Goal: Task Accomplishment & Management: Complete application form

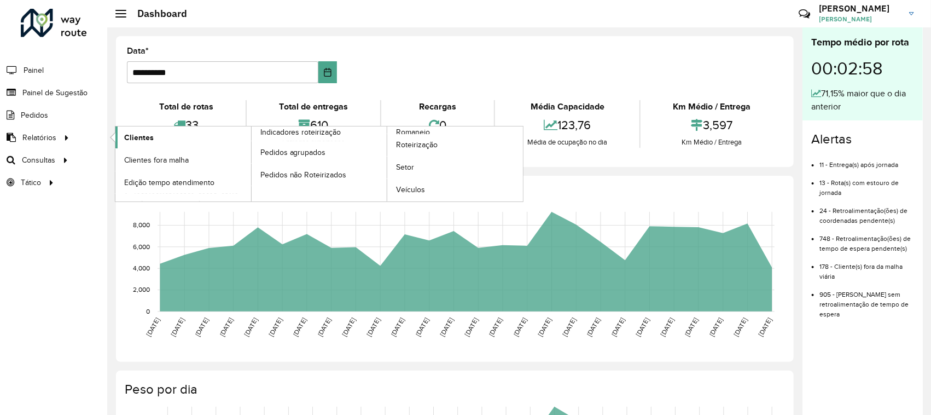
click at [131, 139] on span "Clientes" at bounding box center [139, 137] width 30 height 11
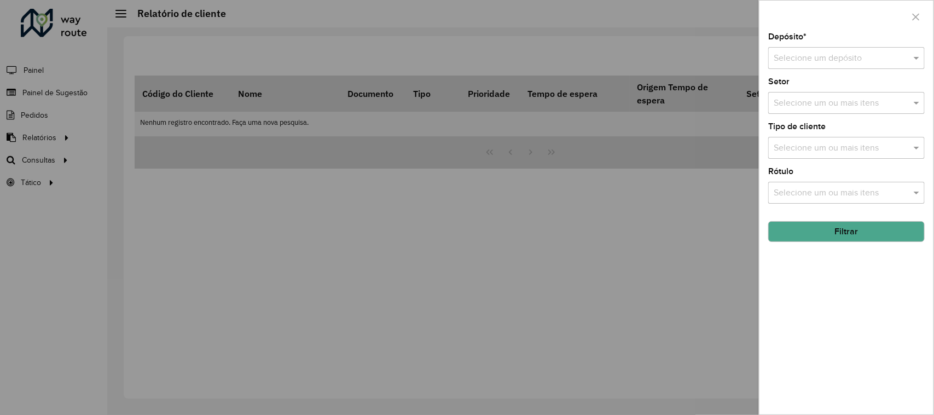
click at [826, 60] on input "text" at bounding box center [835, 58] width 124 height 13
click at [827, 89] on div "CDD Suzano" at bounding box center [846, 90] width 155 height 19
click at [839, 149] on input "text" at bounding box center [841, 148] width 140 height 13
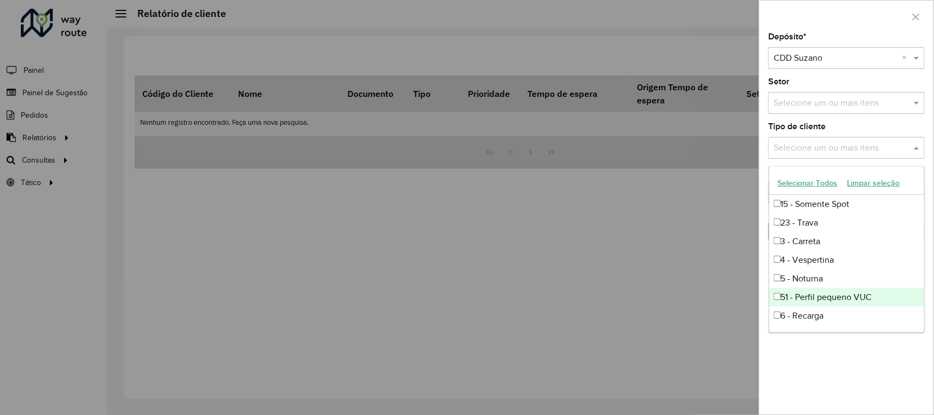
scroll to position [73, 0]
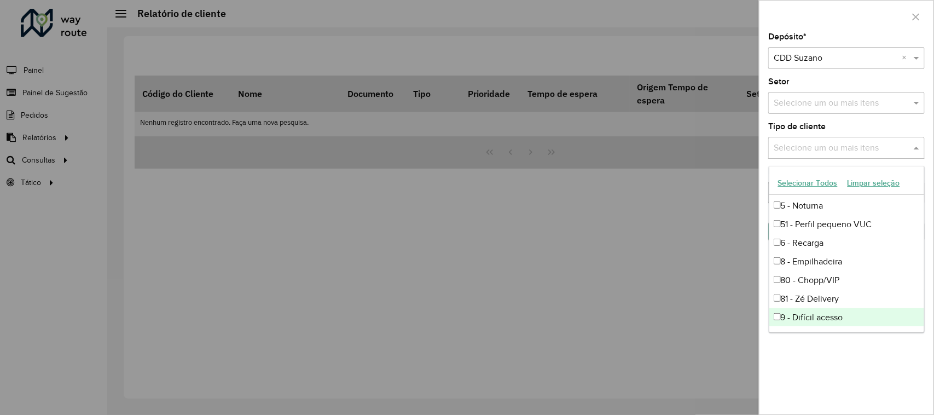
click at [857, 316] on div "9 - Difícil acesso" at bounding box center [846, 317] width 155 height 19
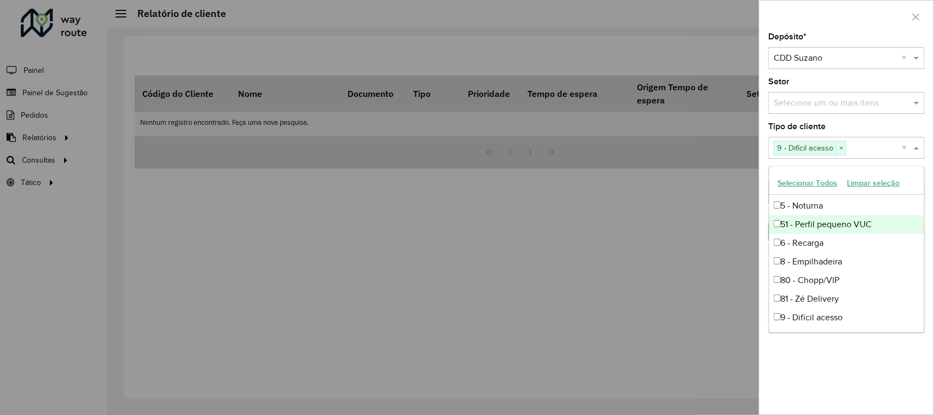
click at [876, 137] on div "Tipo de cliente Selecione um ou mais itens 9 - Difícil acesso × ×" at bounding box center [846, 141] width 156 height 36
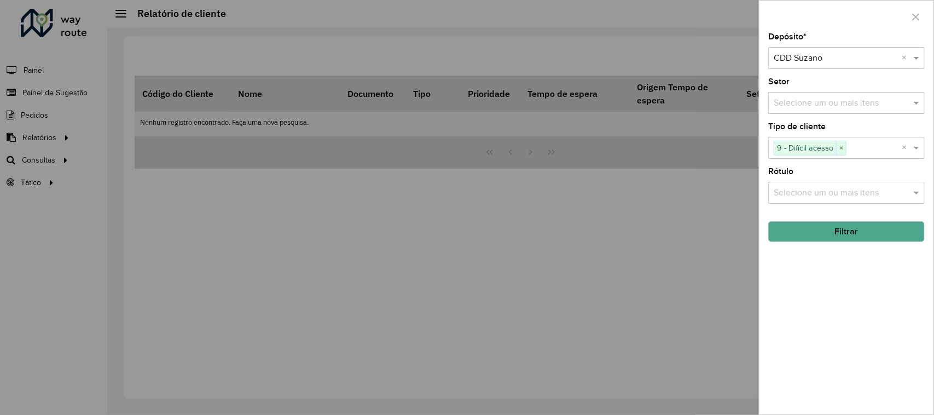
click at [868, 231] on button "Filtrar" at bounding box center [846, 231] width 156 height 21
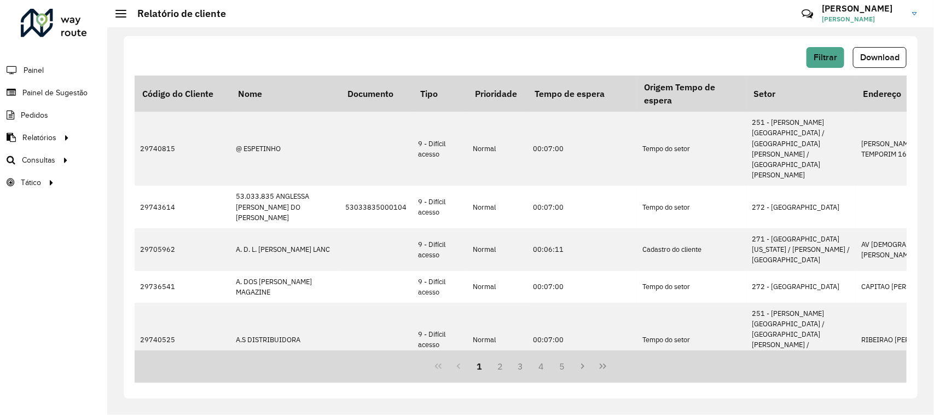
drag, startPoint x: 320, startPoint y: 351, endPoint x: 337, endPoint y: 353, distance: 17.1
click at [337, 353] on div "1 2 3 4 5" at bounding box center [521, 366] width 772 height 32
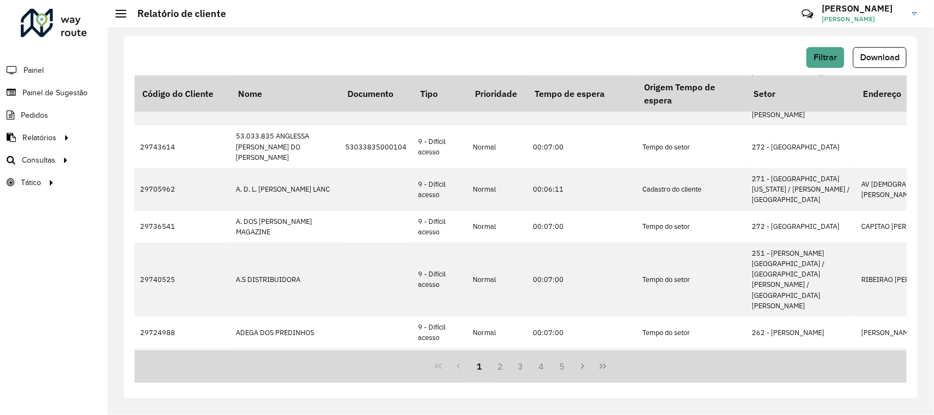
scroll to position [135, 0]
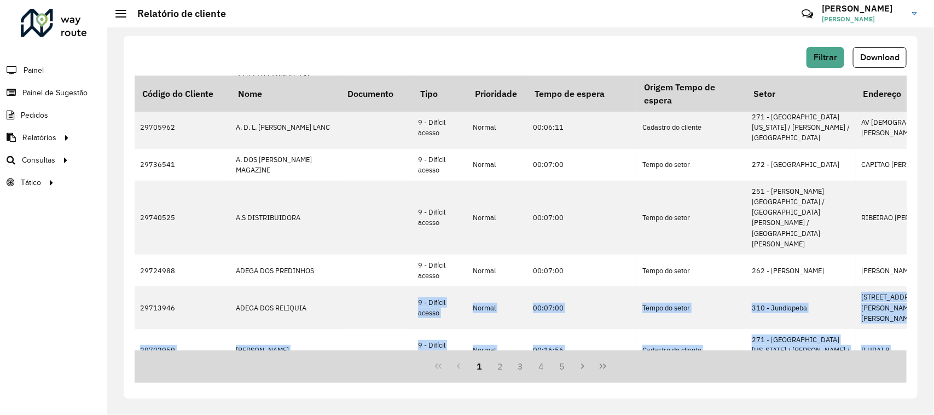
drag, startPoint x: 327, startPoint y: 346, endPoint x: 344, endPoint y: 348, distance: 17.1
click at [344, 348] on div "Código do Cliente Nome Documento Tipo Prioridade Tempo de espera Origem Tempo d…" at bounding box center [521, 212] width 772 height 275
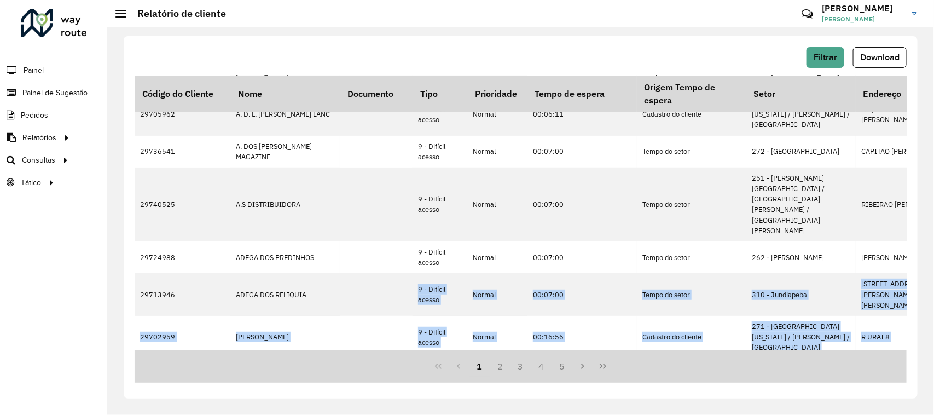
click at [346, 390] on td at bounding box center [376, 406] width 73 height 32
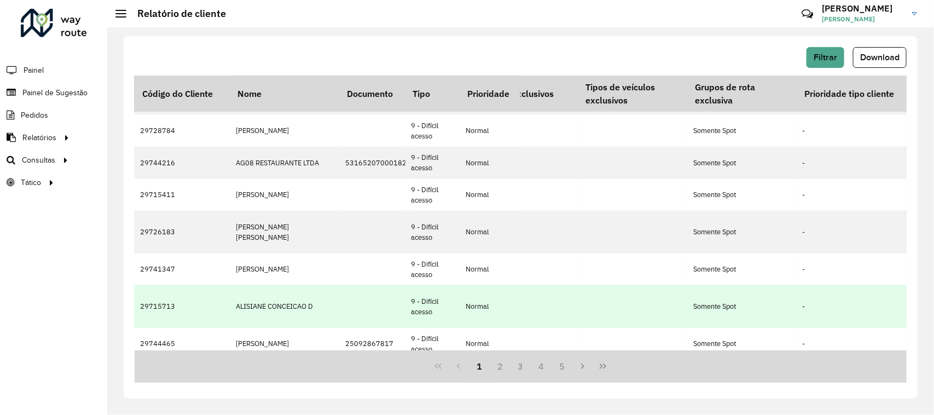
scroll to position [423, 2192]
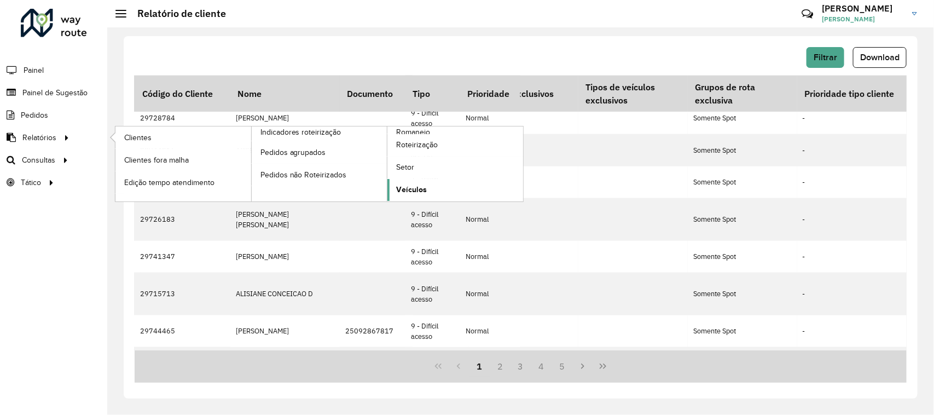
click at [423, 189] on span "Veículos" at bounding box center [411, 189] width 31 height 11
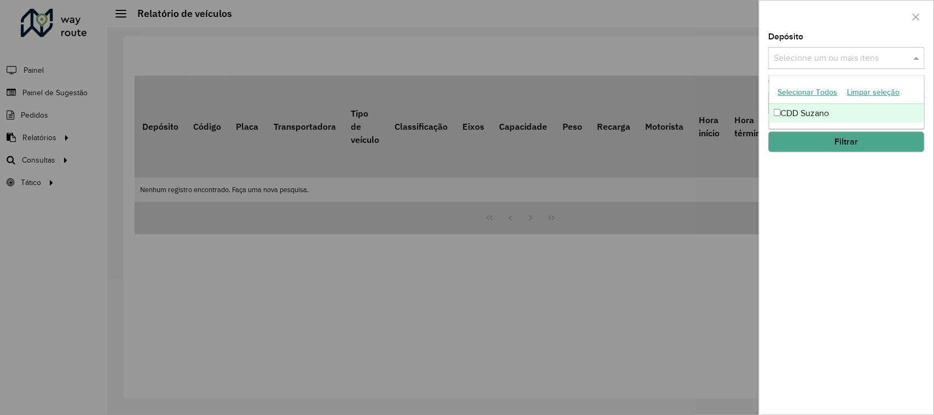
click at [815, 56] on input "text" at bounding box center [841, 58] width 140 height 13
click at [815, 117] on div "CDD Suzano" at bounding box center [846, 113] width 155 height 19
click at [867, 28] on div at bounding box center [846, 17] width 174 height 32
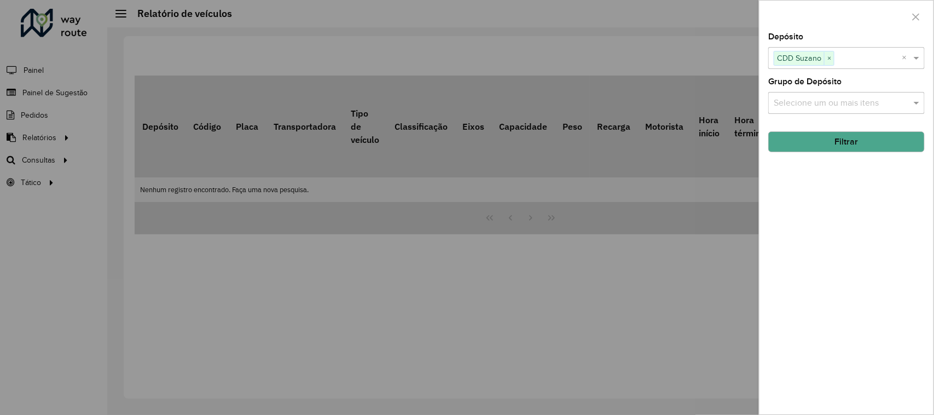
click at [837, 100] on input "text" at bounding box center [841, 103] width 140 height 13
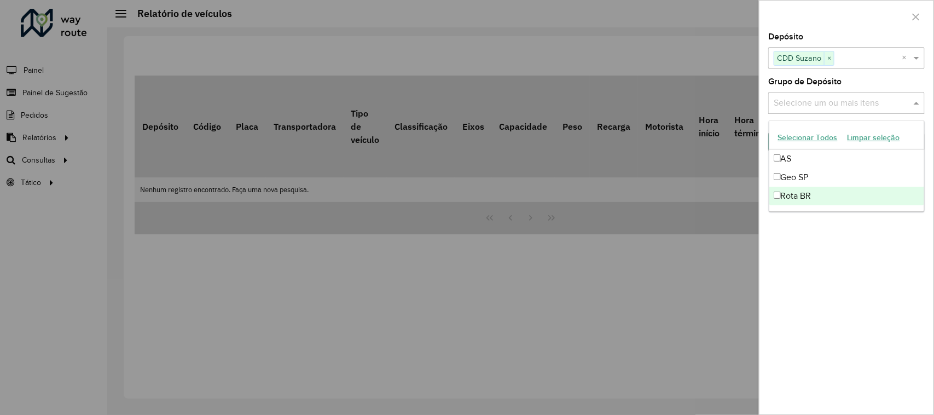
click at [811, 192] on div "Rota BR" at bounding box center [846, 196] width 155 height 19
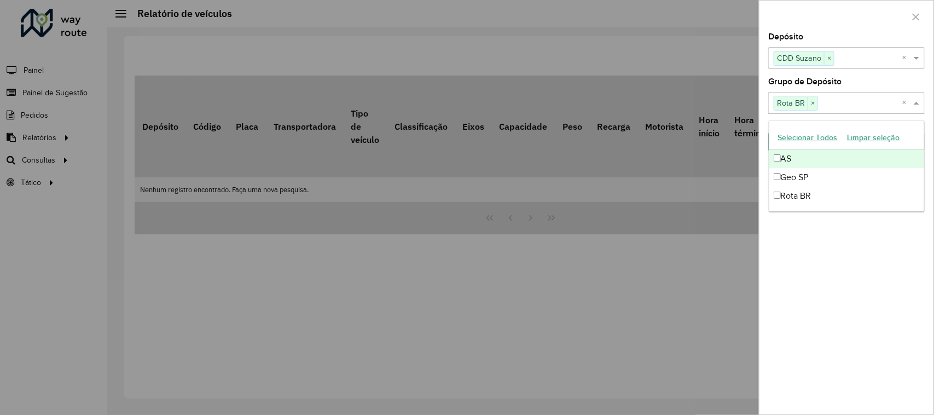
click at [841, 80] on label "Grupo de Depósito" at bounding box center [804, 81] width 73 height 13
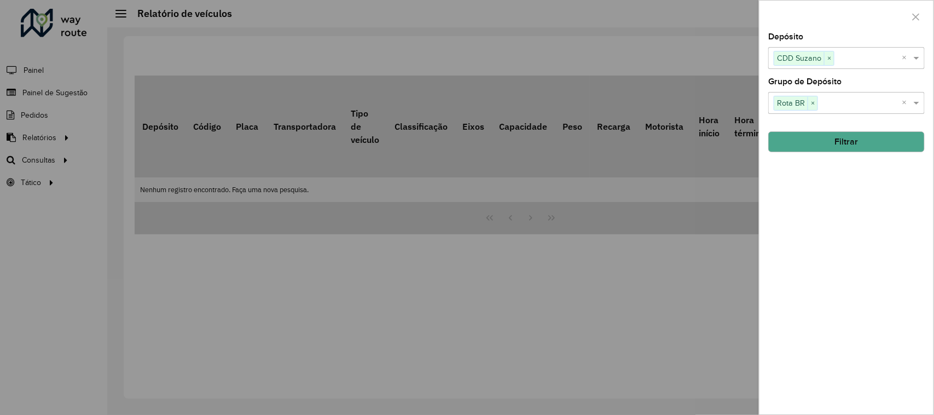
click at [834, 150] on button "Filtrar" at bounding box center [846, 141] width 156 height 21
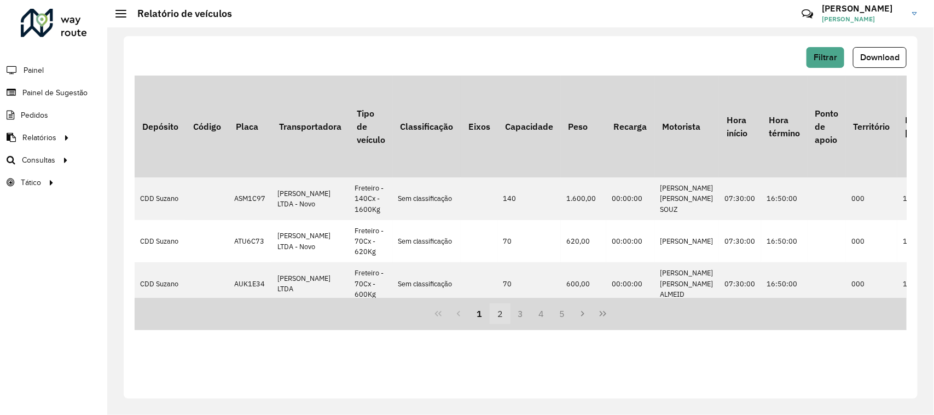
click at [498, 315] on button "2" at bounding box center [500, 313] width 21 height 21
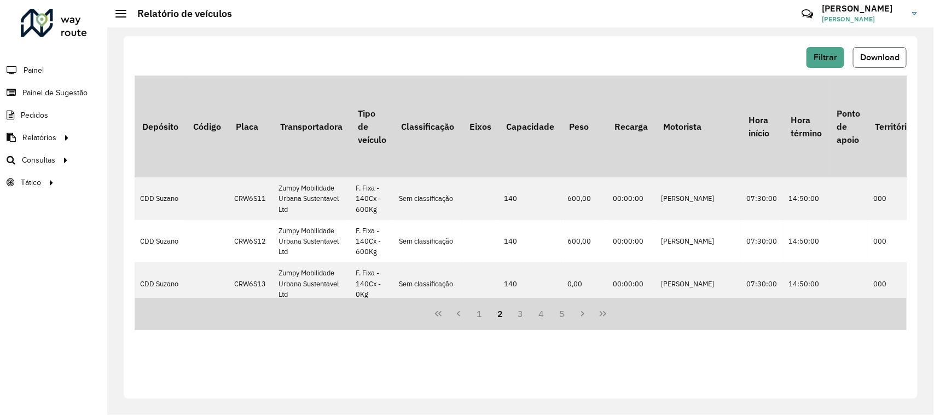
click at [863, 58] on span "Download" at bounding box center [879, 57] width 39 height 9
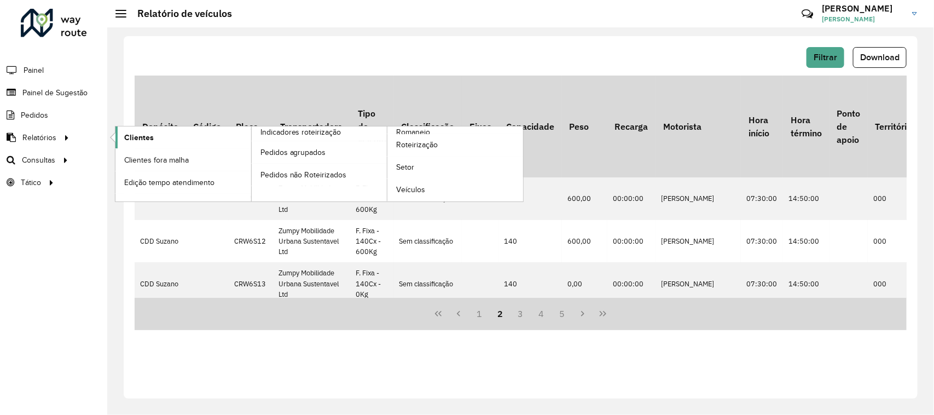
click at [130, 133] on span "Clientes" at bounding box center [139, 137] width 30 height 11
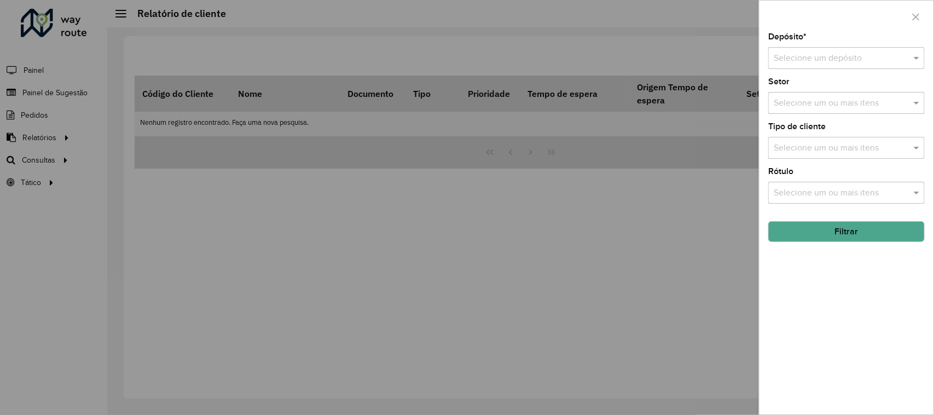
click at [795, 59] on input "text" at bounding box center [835, 58] width 124 height 13
click at [810, 86] on span "CDD Suzano" at bounding box center [797, 89] width 49 height 9
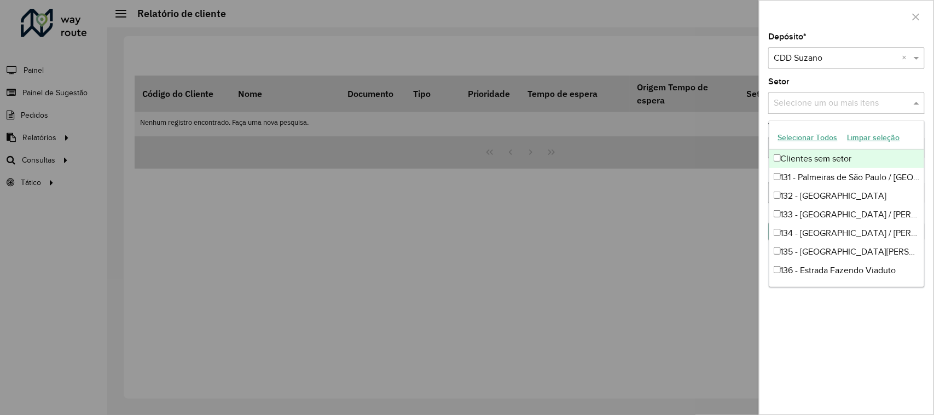
click at [794, 110] on input "text" at bounding box center [841, 103] width 140 height 13
click at [800, 113] on div "Selecione um ou mais itens" at bounding box center [846, 103] width 156 height 22
click at [813, 84] on div "Setor Selecione um ou mais itens" at bounding box center [846, 96] width 156 height 36
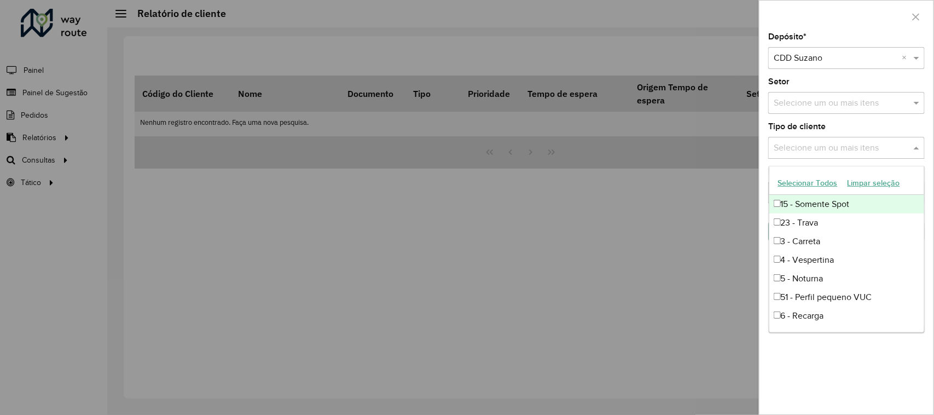
click at [824, 151] on input "text" at bounding box center [841, 148] width 140 height 13
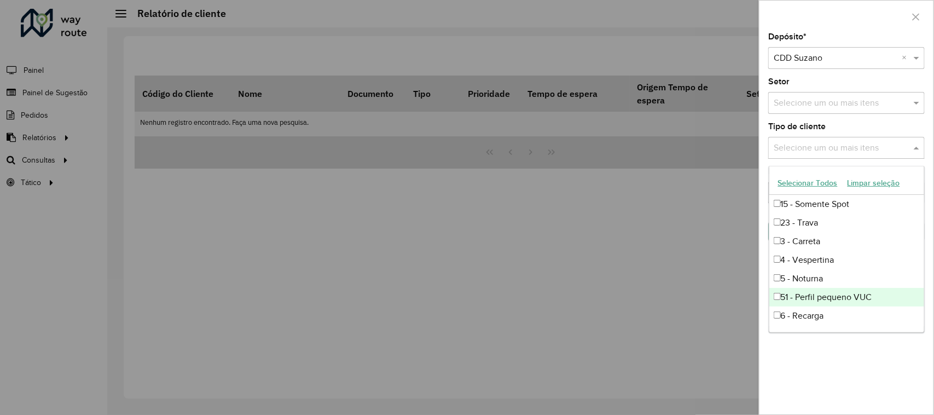
scroll to position [73, 0]
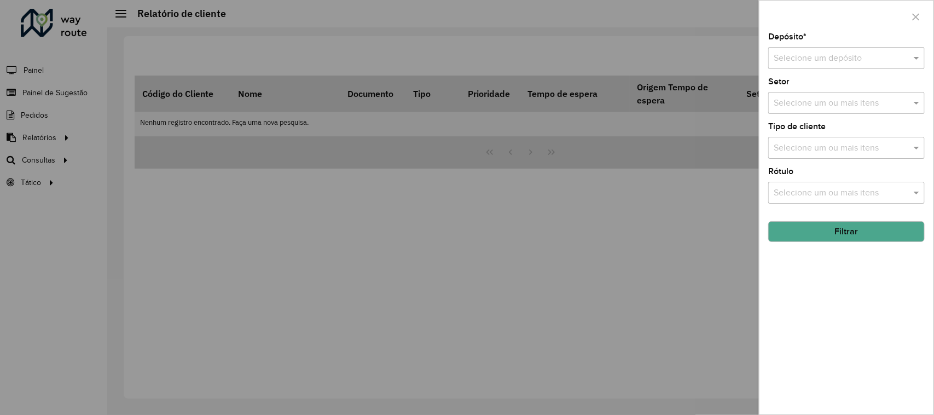
click at [808, 203] on div "Selecione um ou mais itens" at bounding box center [846, 193] width 156 height 22
click at [790, 57] on input "text" at bounding box center [835, 58] width 124 height 13
click at [817, 80] on ng-dropdown-panel "CDD Suzano" at bounding box center [847, 90] width 156 height 31
click at [819, 96] on div "CDD Suzano" at bounding box center [846, 90] width 155 height 19
click at [829, 150] on input "text" at bounding box center [841, 148] width 140 height 13
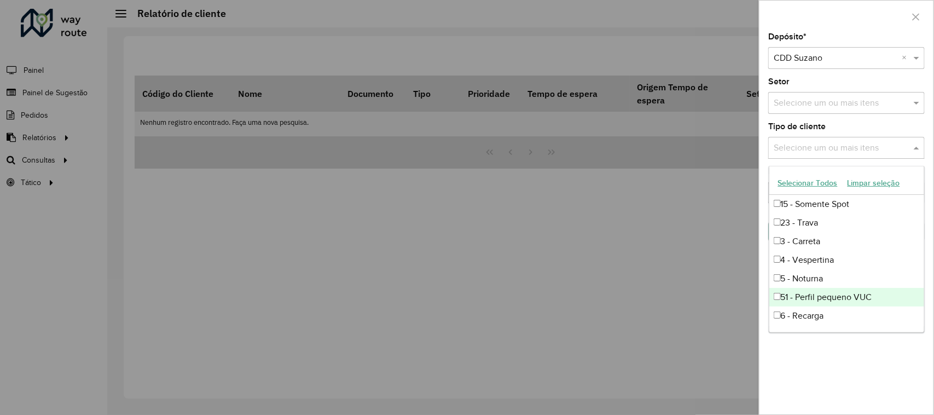
scroll to position [73, 0]
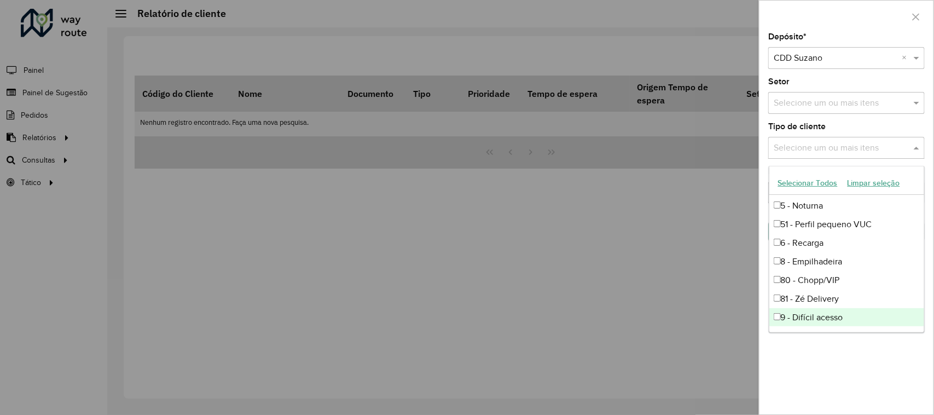
click at [840, 315] on div "9 - Difícil acesso" at bounding box center [846, 317] width 155 height 19
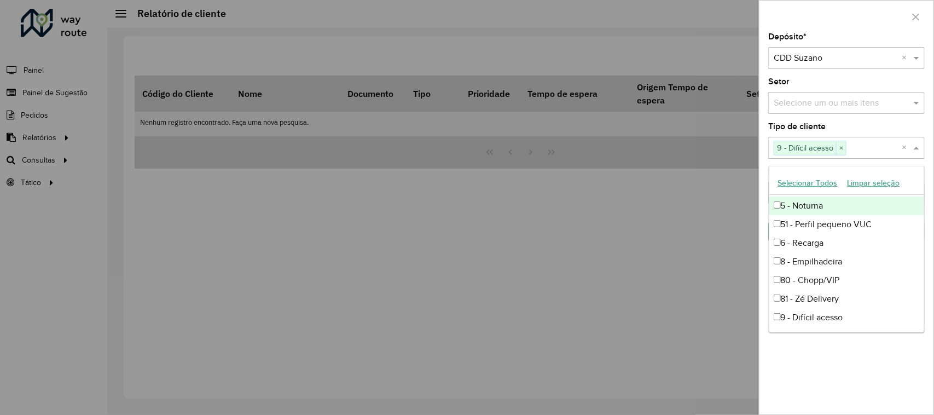
click at [867, 123] on div "Tipo de cliente Selecione um ou mais itens 9 - Difícil acesso × ×" at bounding box center [846, 141] width 156 height 36
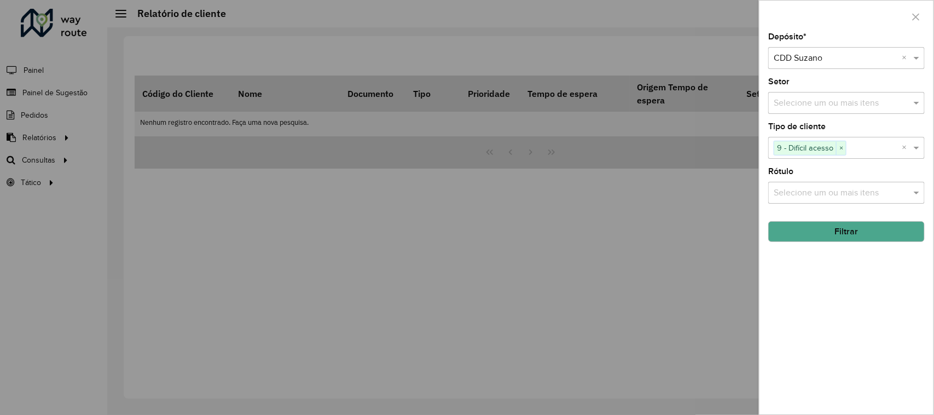
click at [826, 190] on input "text" at bounding box center [841, 193] width 140 height 13
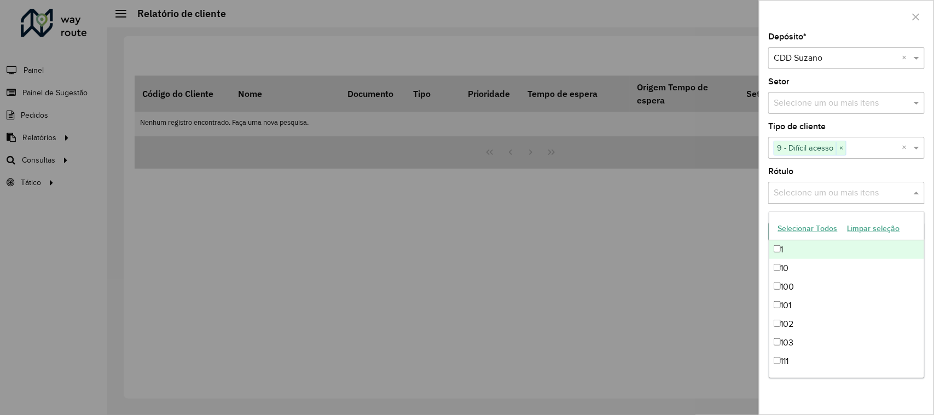
click at [826, 190] on input "text" at bounding box center [841, 193] width 140 height 13
click at [849, 175] on div "Rótulo Selecione um ou mais itens" at bounding box center [846, 185] width 156 height 36
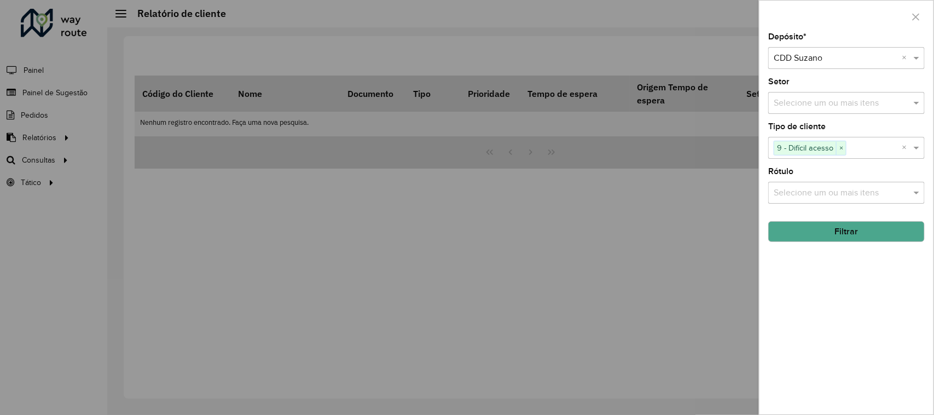
click at [853, 230] on button "Filtrar" at bounding box center [846, 231] width 156 height 21
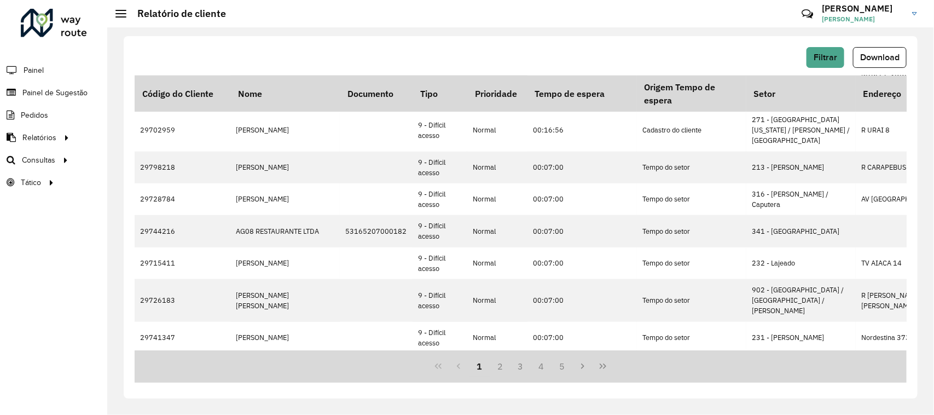
scroll to position [0, 0]
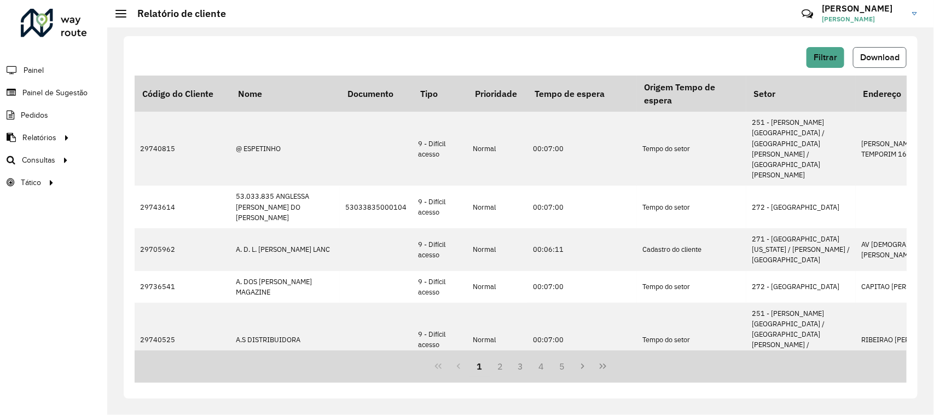
click at [882, 54] on span "Download" at bounding box center [879, 57] width 39 height 9
click at [32, 95] on span "Painel de Sugestão" at bounding box center [56, 92] width 68 height 11
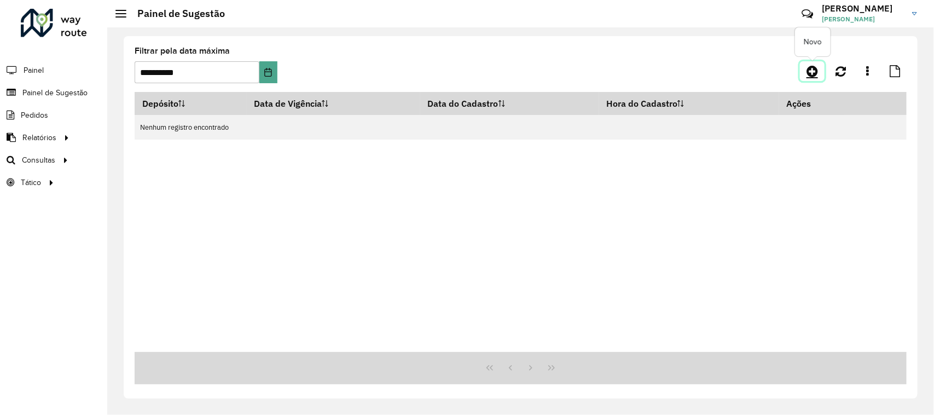
click at [808, 66] on icon at bounding box center [811, 71] width 11 height 13
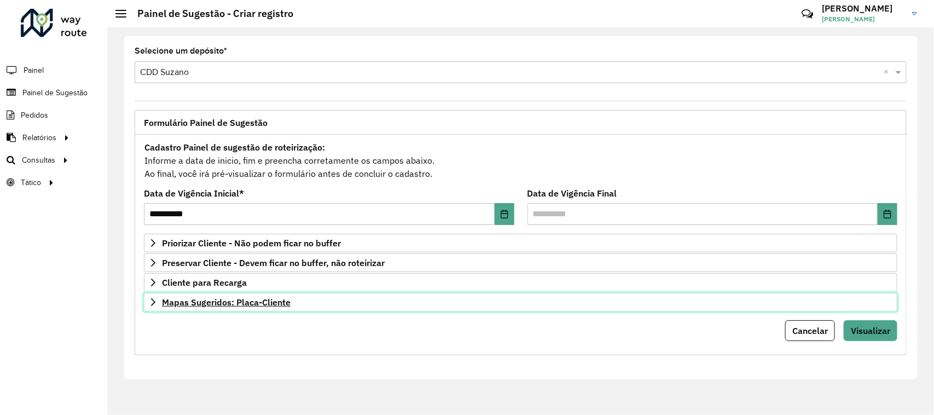
click at [205, 310] on link "Mapas Sugeridos: Placa-Cliente" at bounding box center [520, 302] width 753 height 19
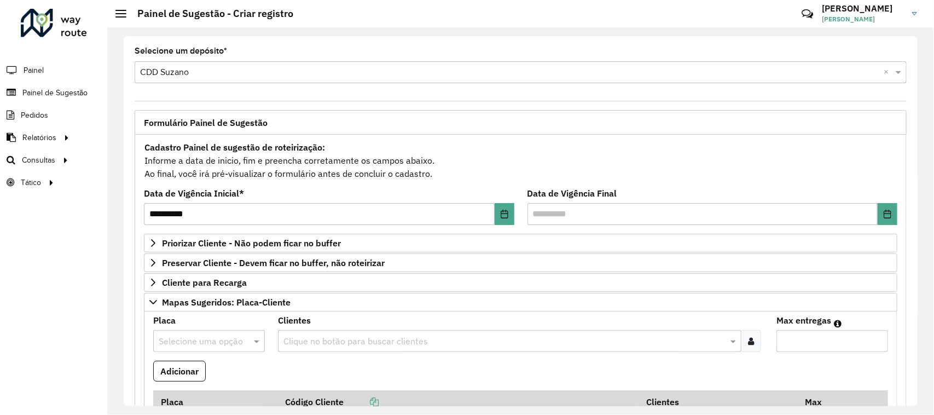
click at [217, 340] on input "text" at bounding box center [198, 341] width 79 height 13
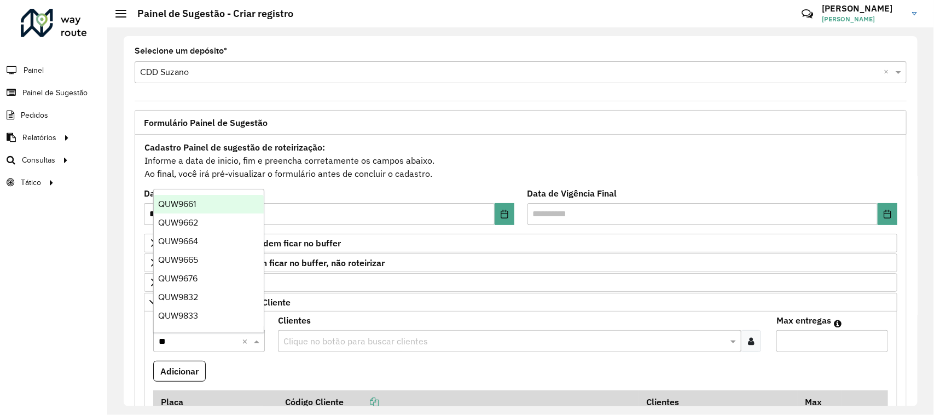
type input "***"
click at [223, 319] on div "QUW9I32" at bounding box center [209, 316] width 110 height 19
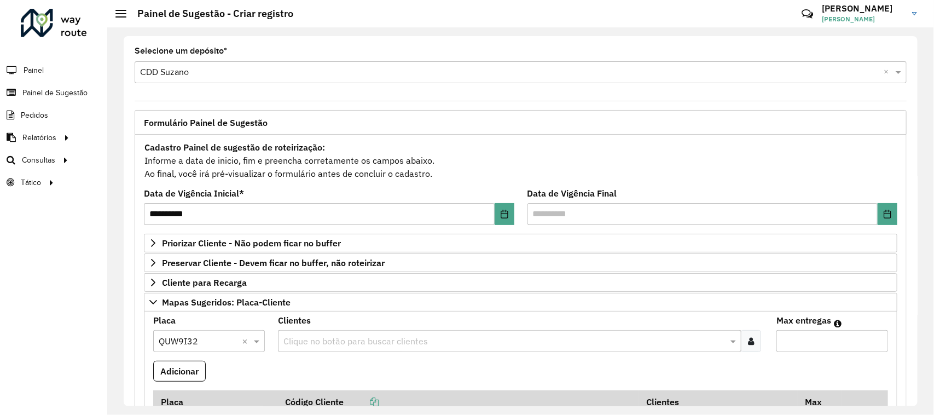
click at [315, 344] on input "text" at bounding box center [504, 341] width 447 height 13
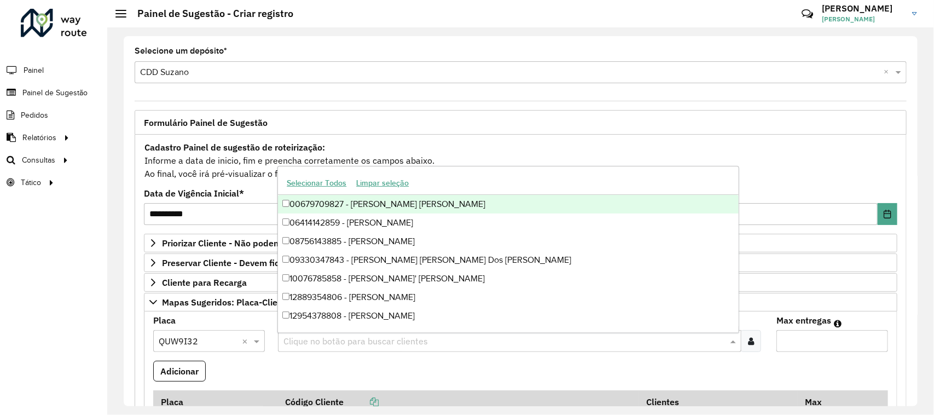
paste input "*****"
type input "*****"
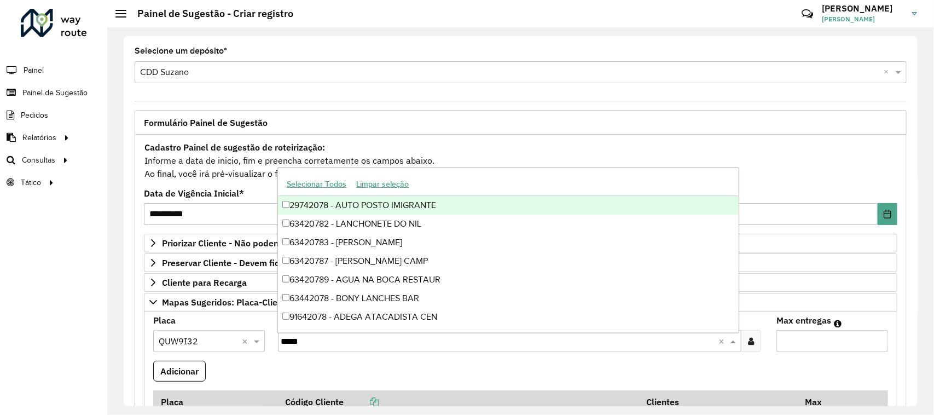
click at [389, 199] on div "29742078 - AUTO POSTO IMIGRANTE" at bounding box center [508, 205] width 461 height 19
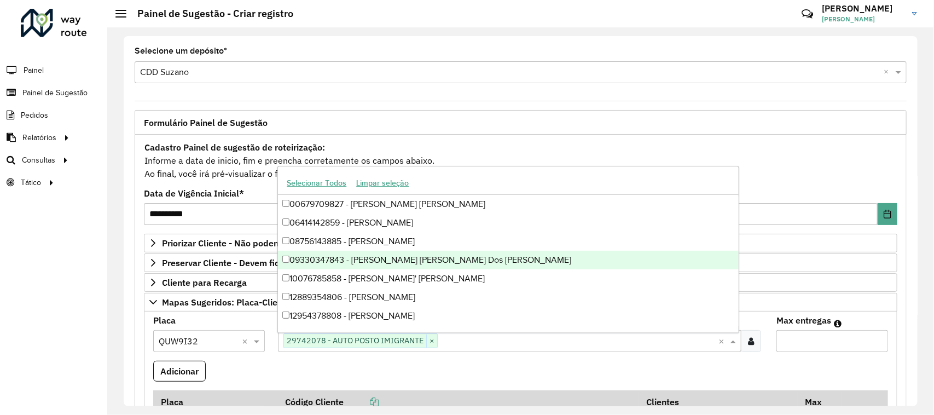
click at [802, 345] on input "Max entregas" at bounding box center [832, 341] width 112 height 22
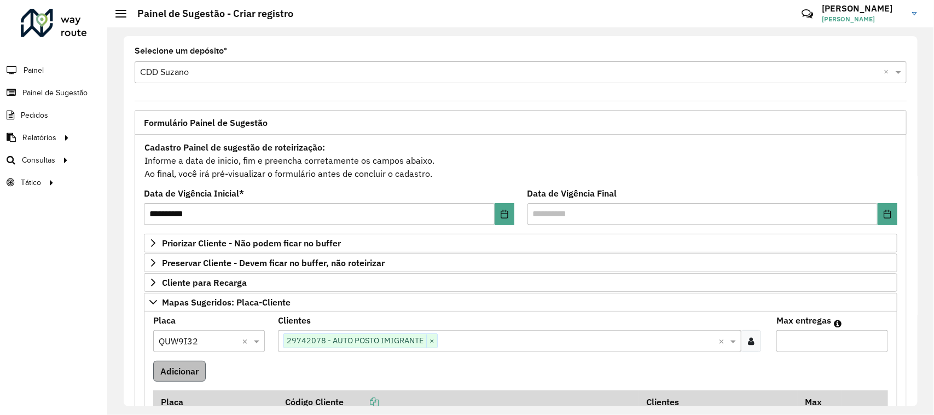
type input "*"
click at [178, 379] on button "Adicionar" at bounding box center [179, 370] width 53 height 21
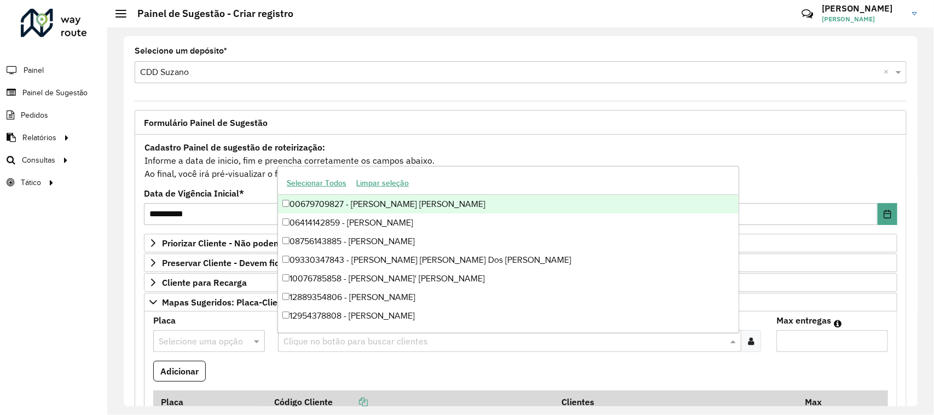
click at [315, 342] on input "text" at bounding box center [504, 341] width 447 height 13
paste input "*****"
type input "*****"
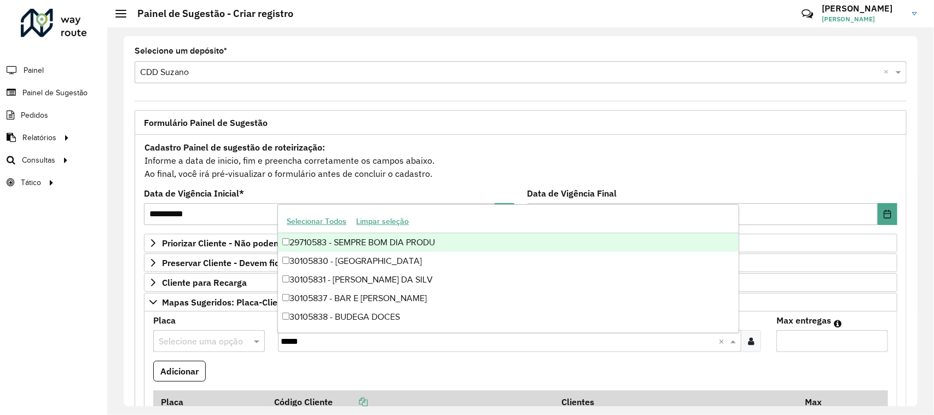
click at [391, 241] on div "29710583 - SEMPRE BOM DIA PRODU" at bounding box center [508, 242] width 461 height 19
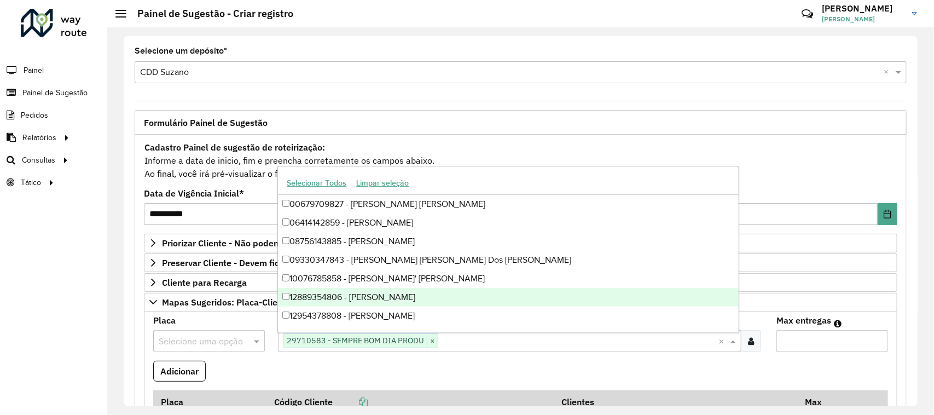
paste input "*****"
type input "*****"
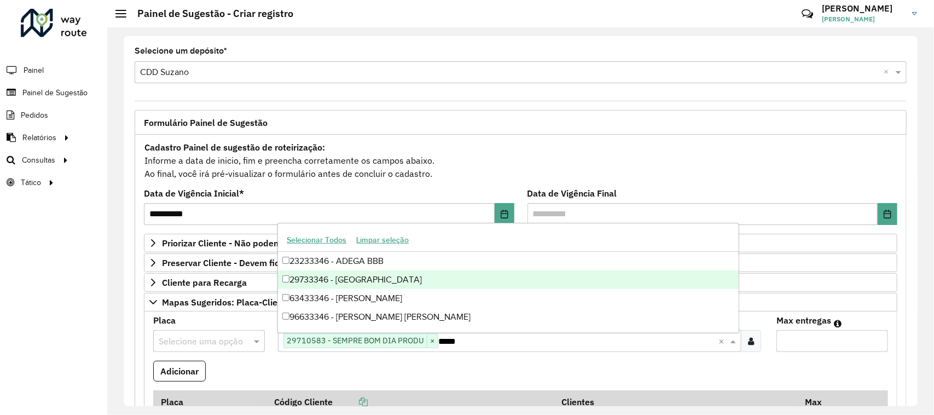
click at [372, 275] on div "29733346 - [GEOGRAPHIC_DATA]" at bounding box center [508, 279] width 461 height 19
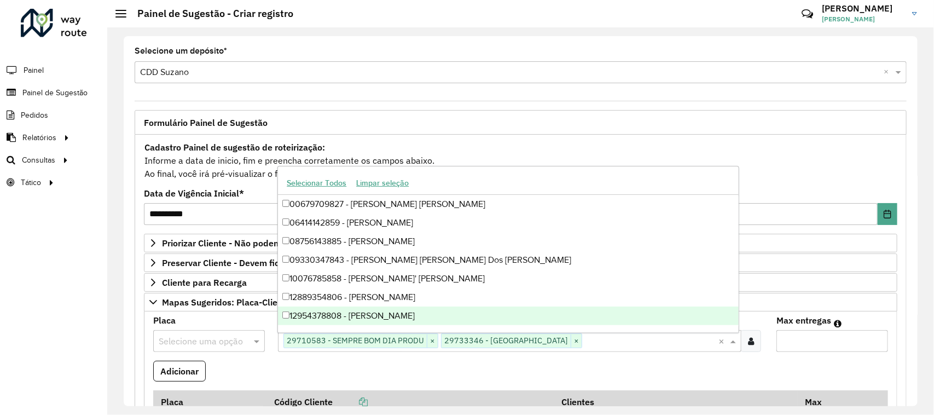
paste input "*****"
type input "*****"
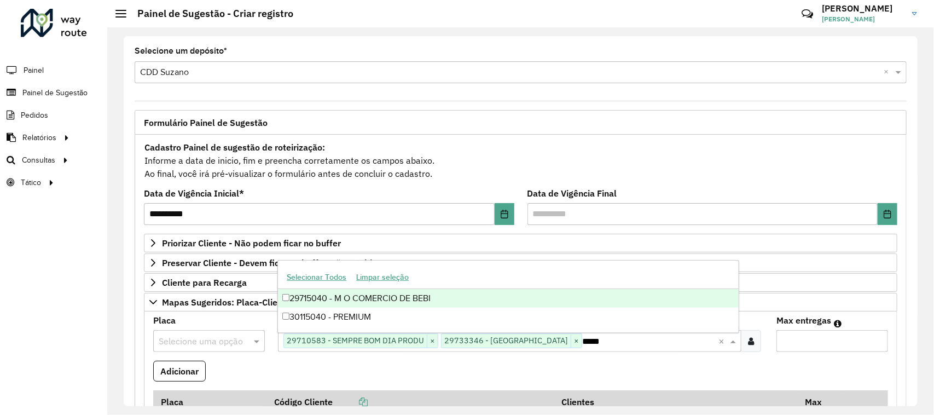
click at [494, 296] on div "29715040 - M O COMERCIO DE BEBI" at bounding box center [508, 298] width 461 height 19
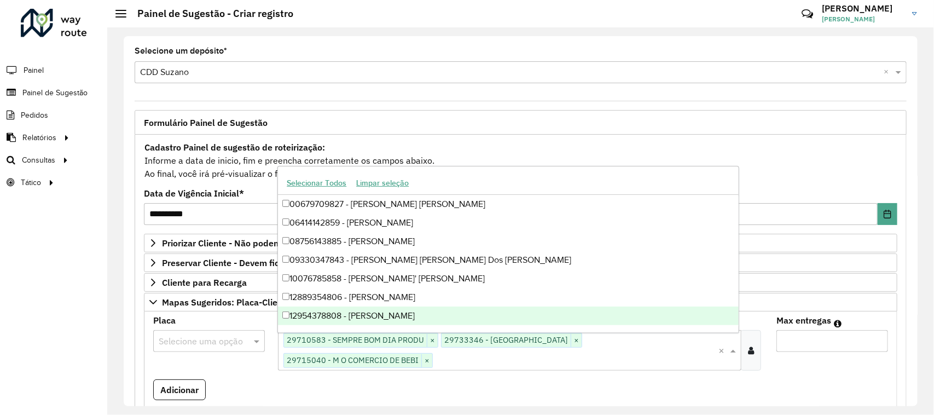
click at [781, 345] on input "Max entregas" at bounding box center [832, 341] width 112 height 22
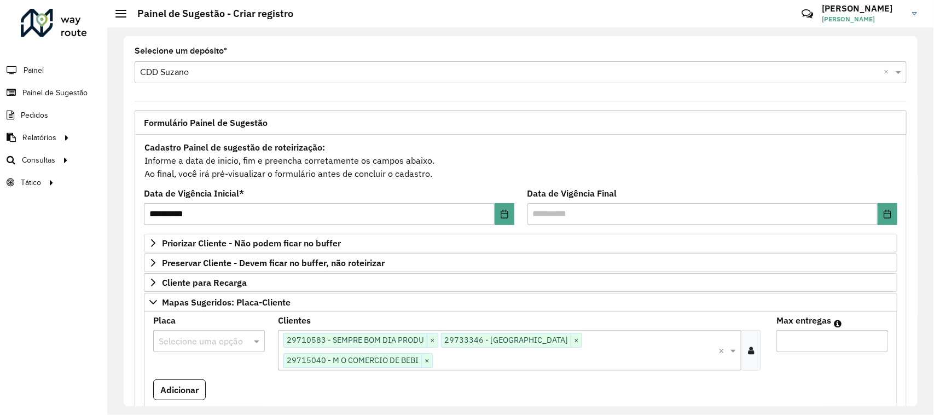
type input "*"
click at [199, 345] on input "text" at bounding box center [198, 341] width 79 height 13
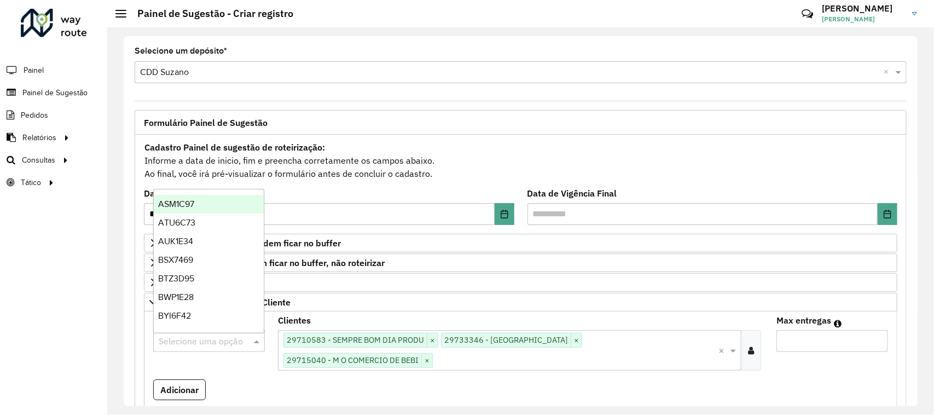
paste input "*******"
type input "*******"
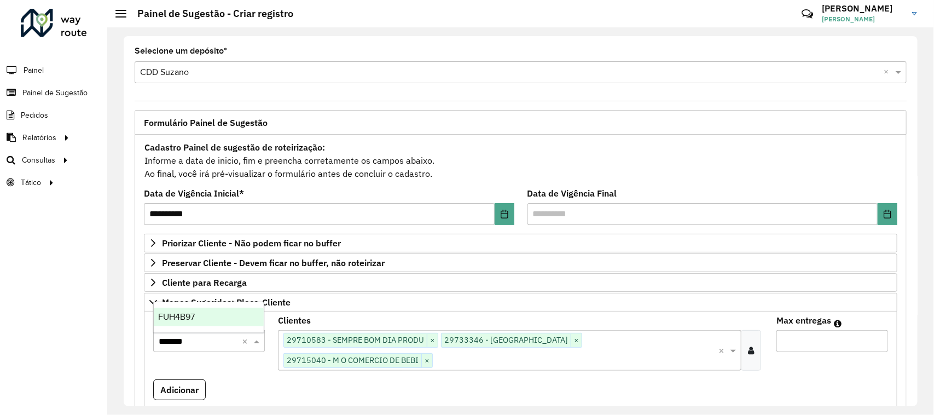
click at [208, 322] on div "FUH4B97" at bounding box center [209, 316] width 110 height 19
click at [170, 400] on button "Adicionar" at bounding box center [179, 389] width 53 height 21
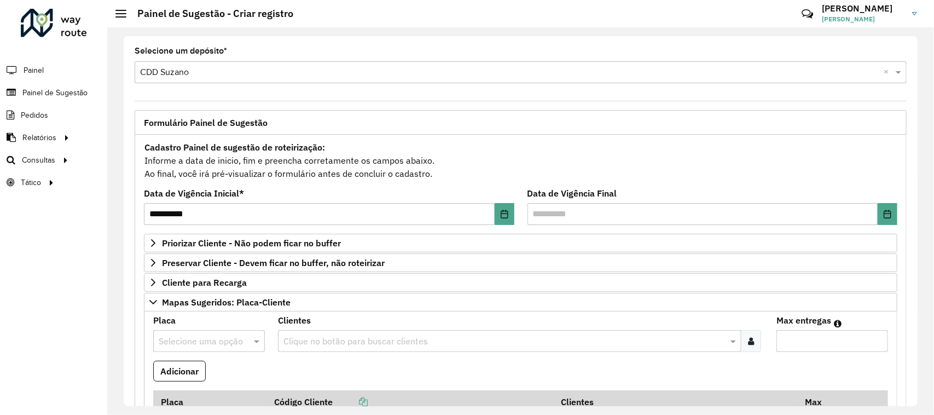
click at [231, 340] on input "text" at bounding box center [198, 341] width 79 height 13
type input "***"
click at [222, 315] on div "DEL2C43" at bounding box center [209, 316] width 110 height 19
click at [321, 354] on formly-field "Clientes Clique no botão para buscar clientes" at bounding box center [520, 338] width 498 height 44
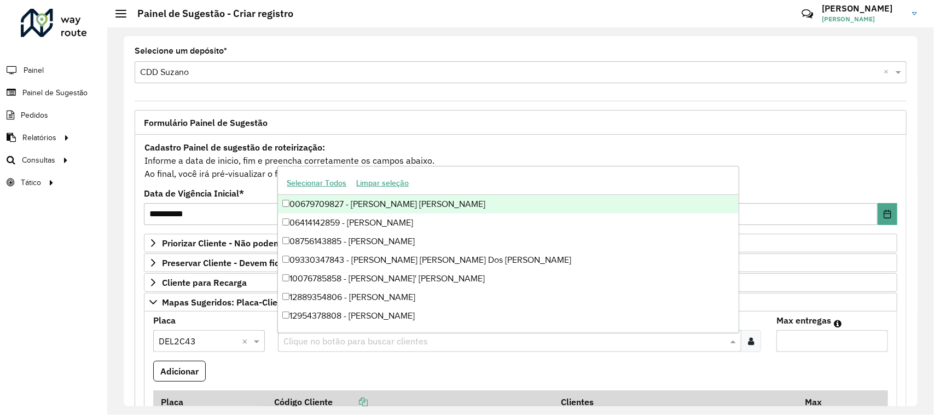
click at [325, 346] on input "text" at bounding box center [504, 341] width 447 height 13
paste input "*****"
type input "*****"
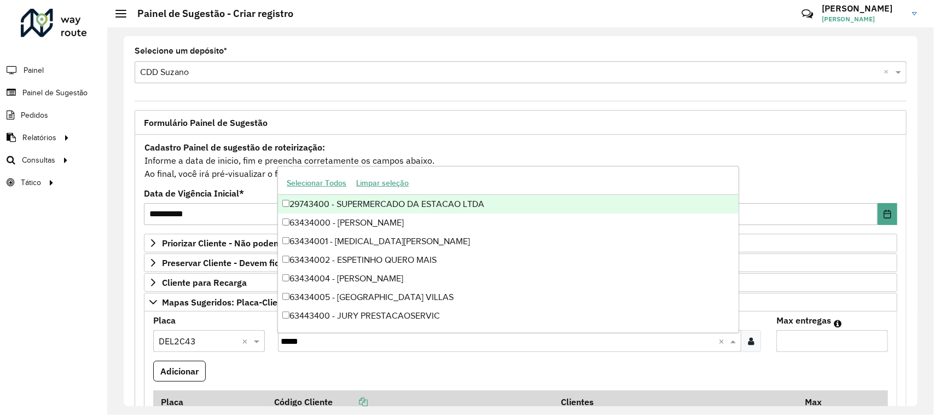
click at [433, 203] on div "29743400 - SUPERMERCADO DA ESTACAO LTDA" at bounding box center [508, 204] width 461 height 19
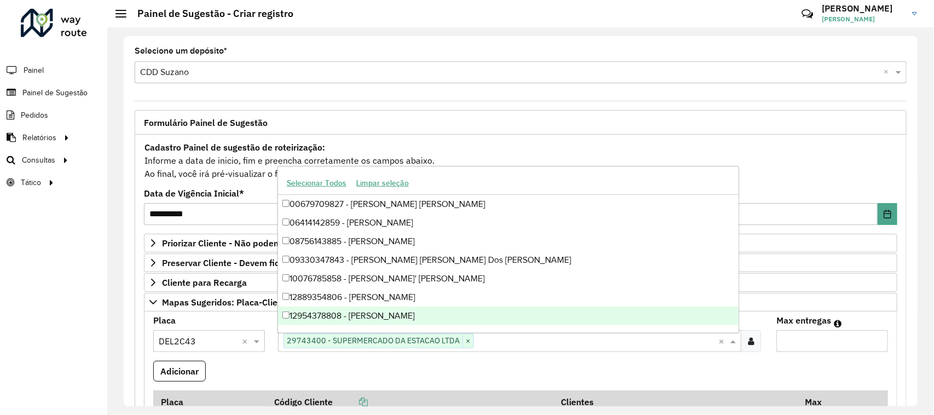
paste input "*****"
type input "*****"
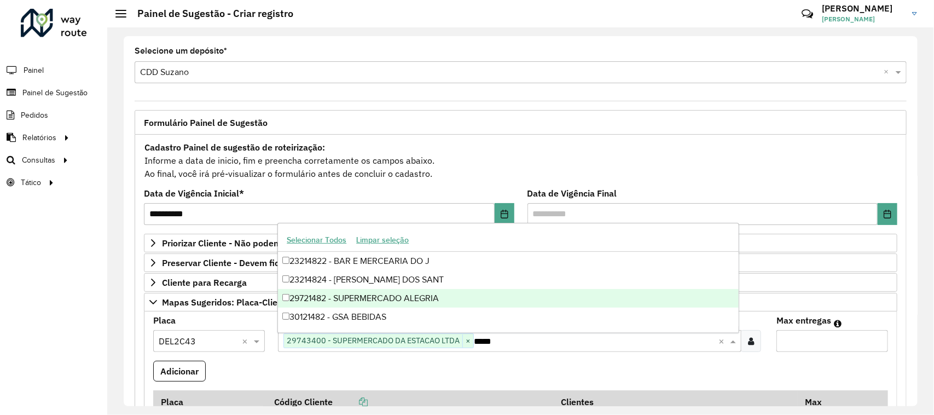
click at [436, 291] on div "29721482 - SUPERMERCADO ALEGRIA" at bounding box center [508, 298] width 461 height 19
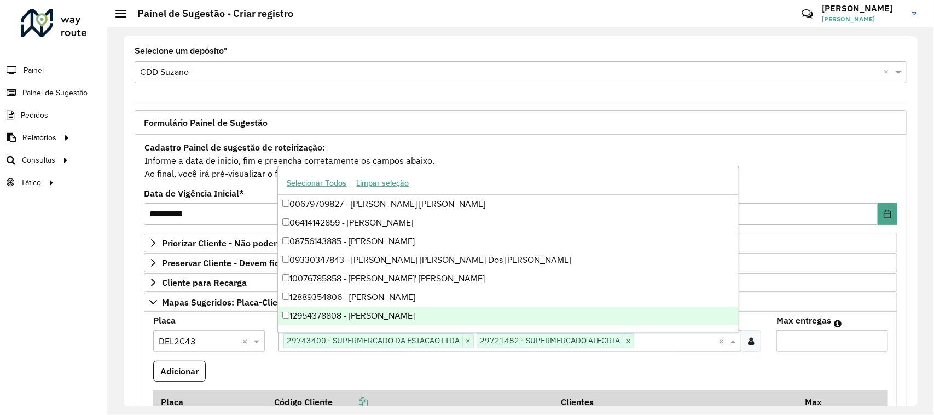
click at [791, 334] on input "Max entregas" at bounding box center [832, 341] width 112 height 22
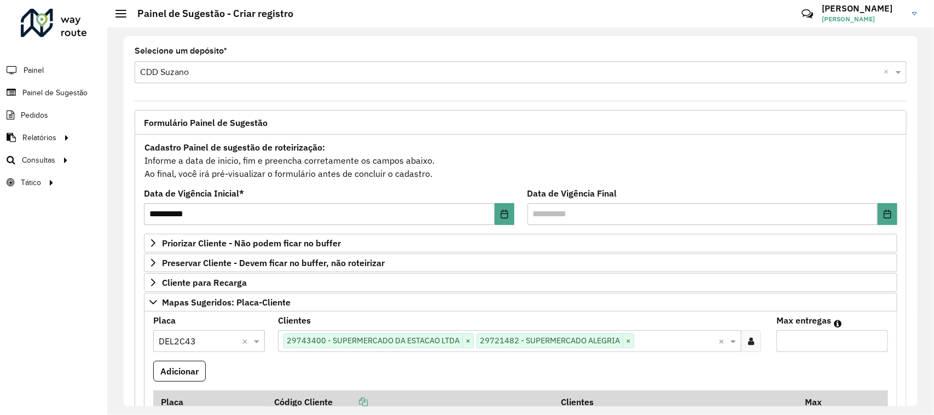
type input "*"
click at [165, 365] on button "Adicionar" at bounding box center [179, 370] width 53 height 21
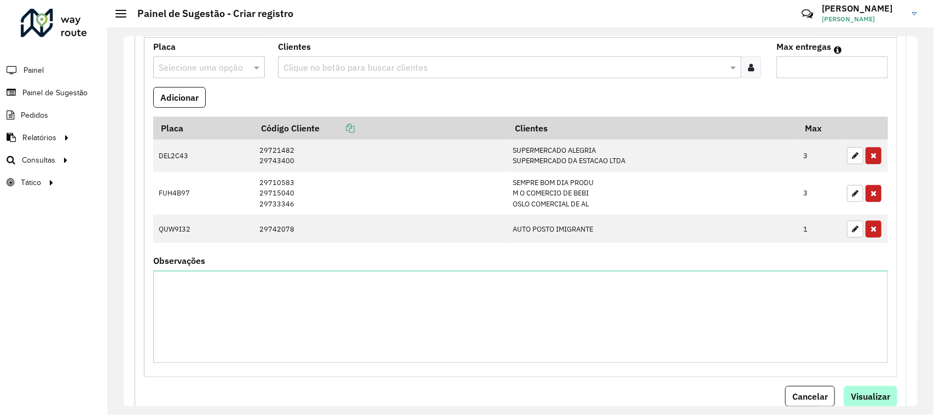
scroll to position [350, 0]
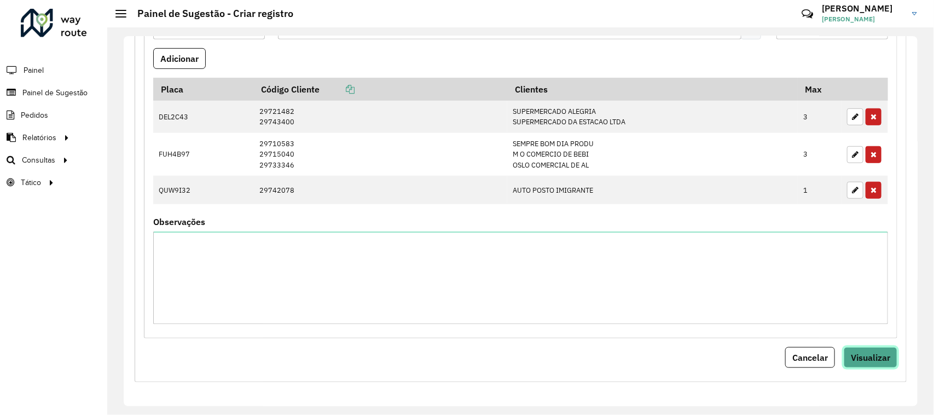
click at [852, 357] on span "Visualizar" at bounding box center [870, 357] width 39 height 11
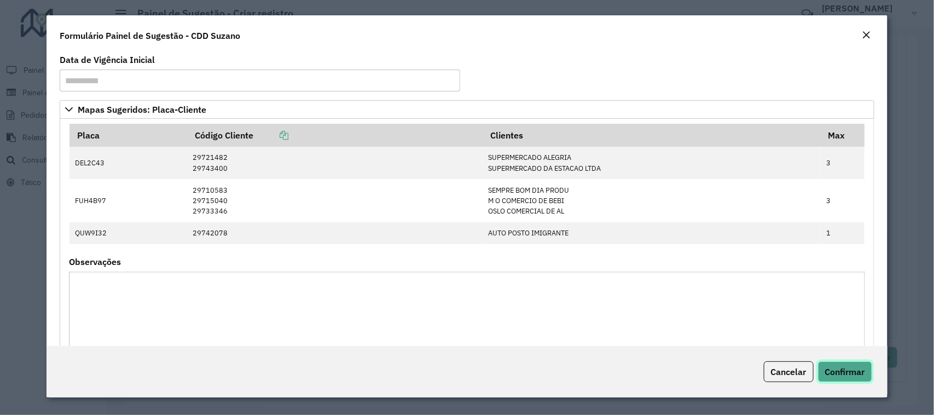
click at [846, 370] on span "Confirmar" at bounding box center [845, 371] width 40 height 11
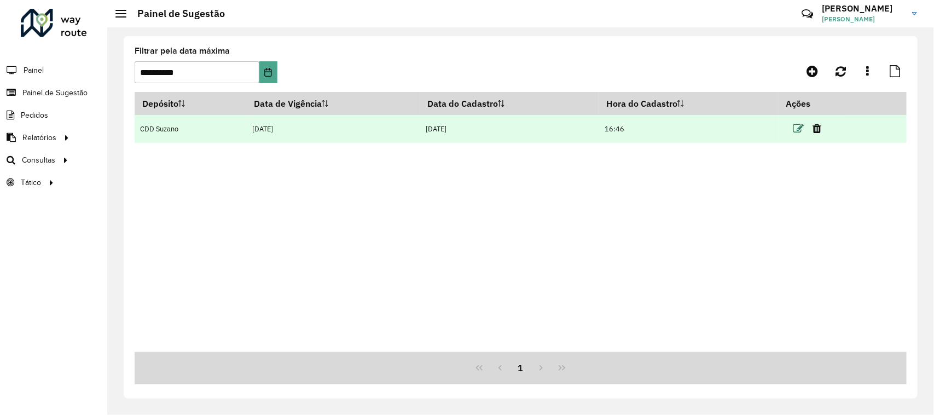
click at [800, 127] on icon at bounding box center [798, 128] width 11 height 11
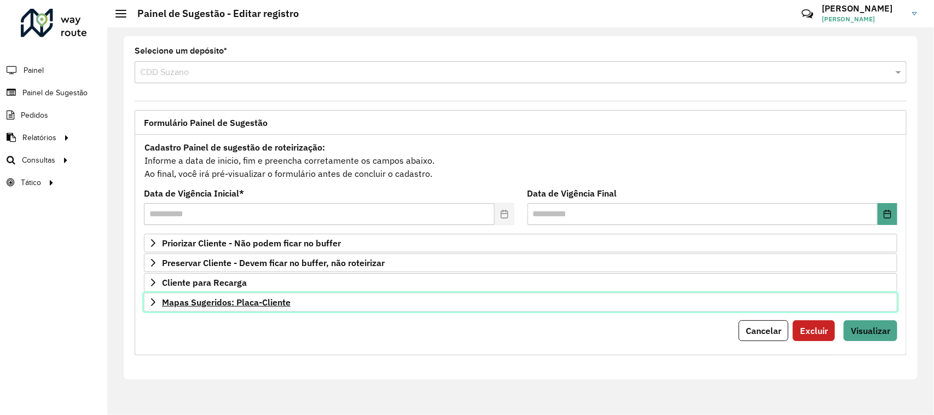
click at [578, 296] on link "Mapas Sugeridos: Placa-Cliente" at bounding box center [520, 302] width 753 height 19
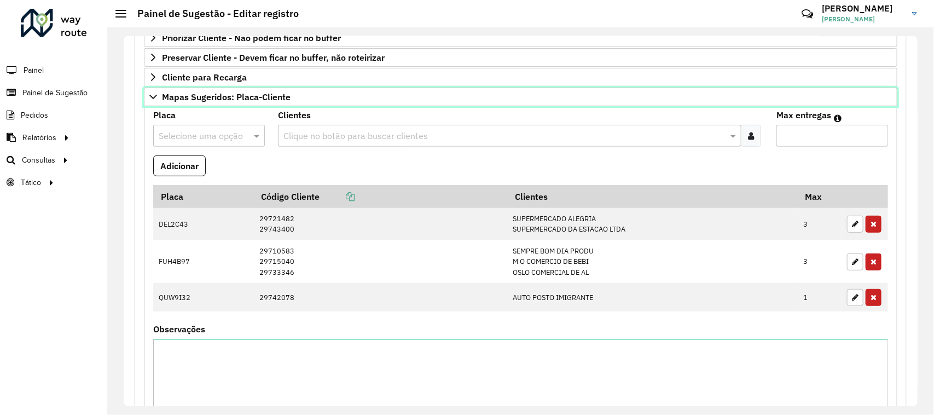
scroll to position [350, 0]
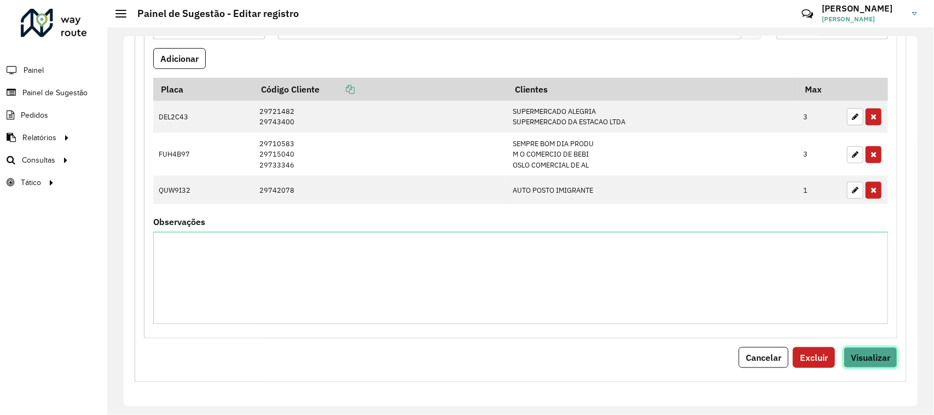
click at [859, 358] on span "Visualizar" at bounding box center [870, 357] width 39 height 11
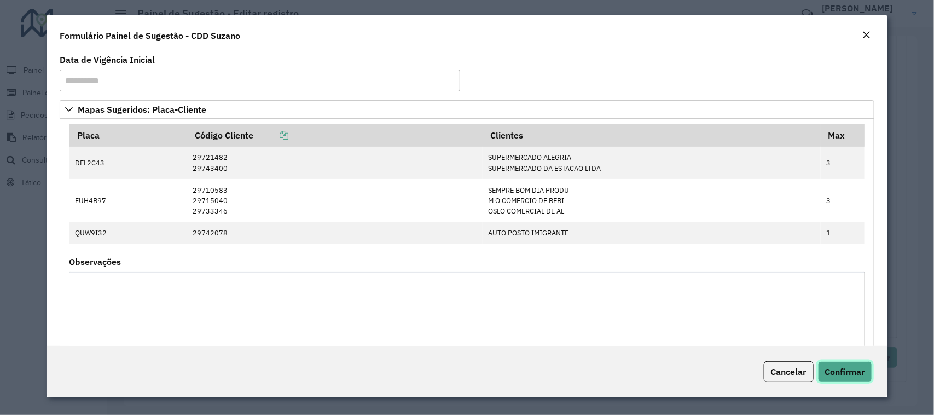
click at [854, 368] on span "Confirmar" at bounding box center [845, 371] width 40 height 11
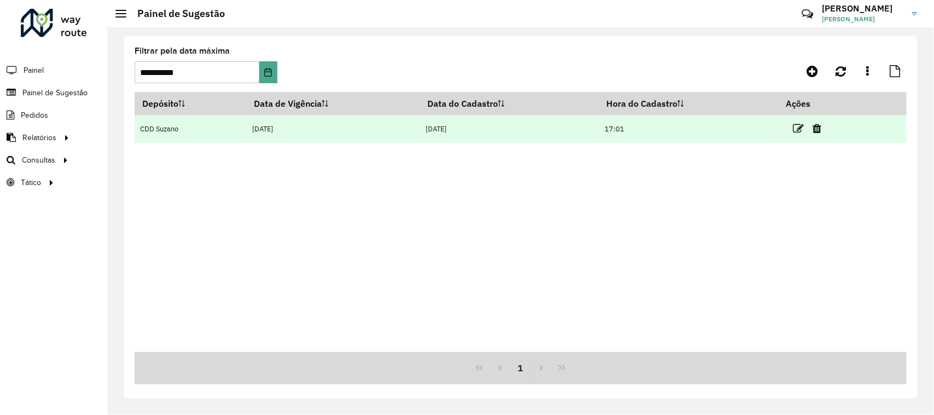
click at [799, 119] on td at bounding box center [812, 128] width 66 height 27
click at [799, 126] on icon at bounding box center [798, 128] width 11 height 11
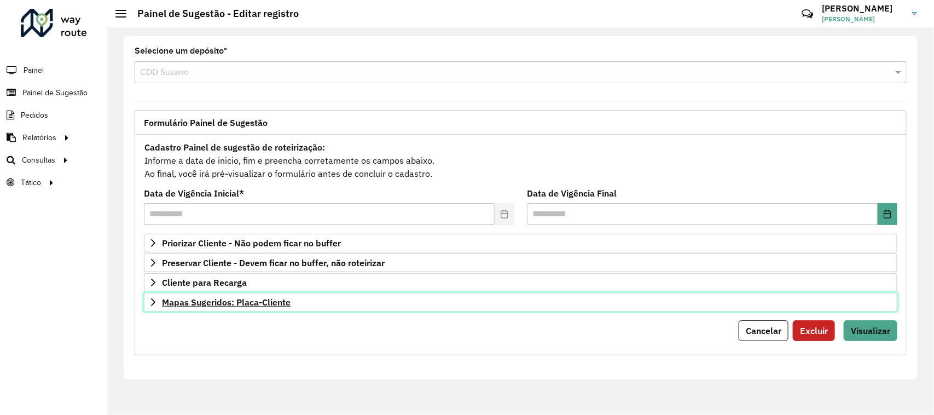
click at [498, 297] on link "Mapas Sugeridos: Placa-Cliente" at bounding box center [520, 302] width 753 height 19
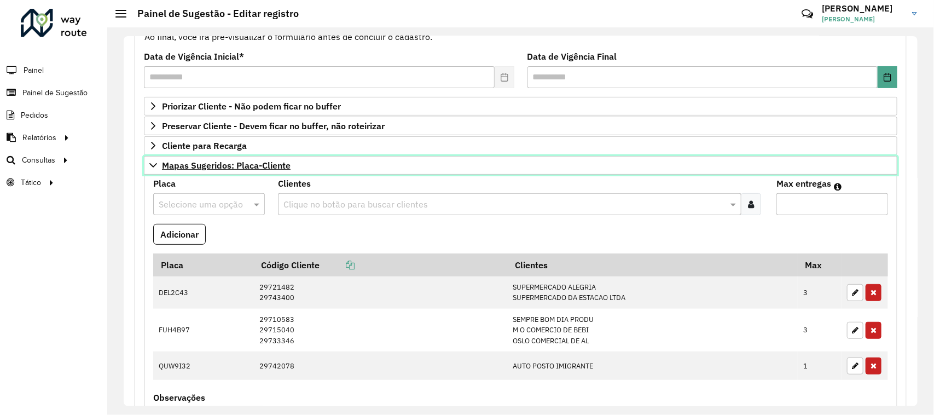
scroll to position [205, 0]
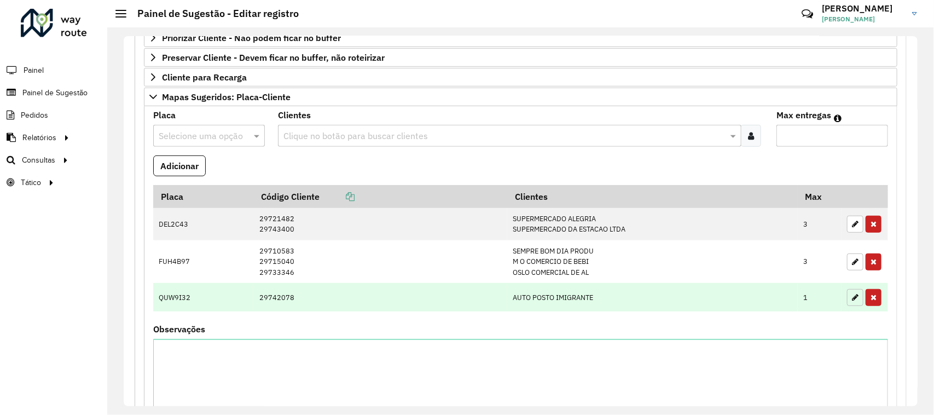
click at [853, 306] on button "button" at bounding box center [855, 297] width 16 height 17
type input "*"
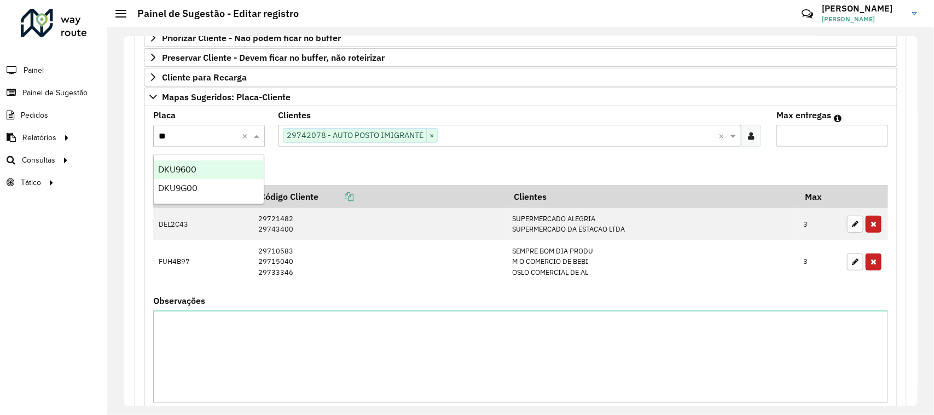
type input "***"
click at [204, 195] on div "DKU9G00" at bounding box center [209, 188] width 110 height 19
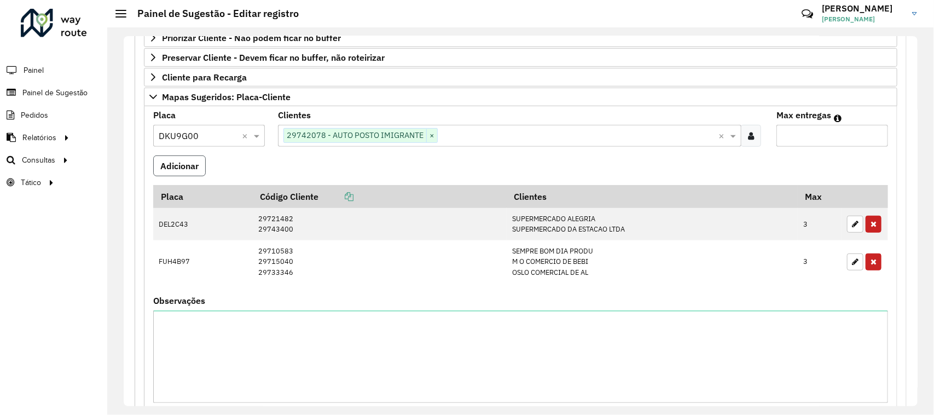
click at [187, 170] on button "Adicionar" at bounding box center [179, 165] width 53 height 21
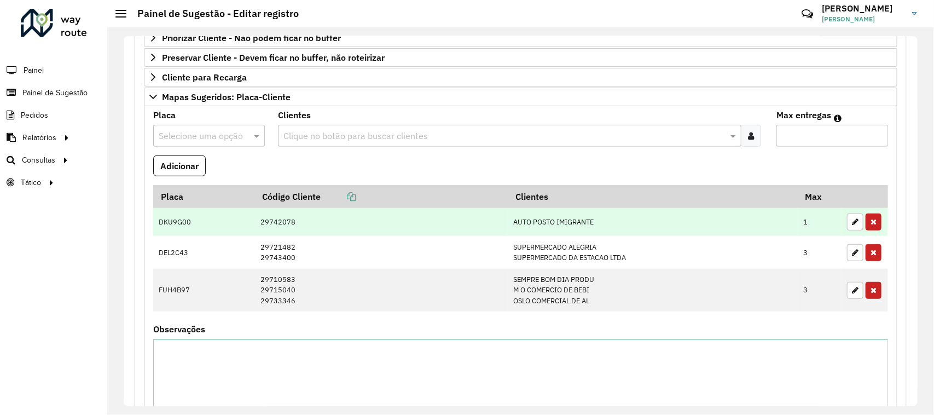
scroll to position [350, 0]
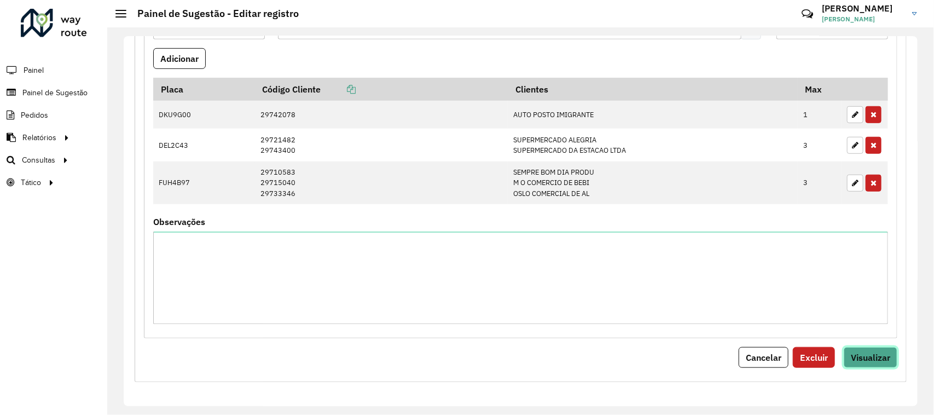
click at [866, 366] on button "Visualizar" at bounding box center [870, 357] width 54 height 21
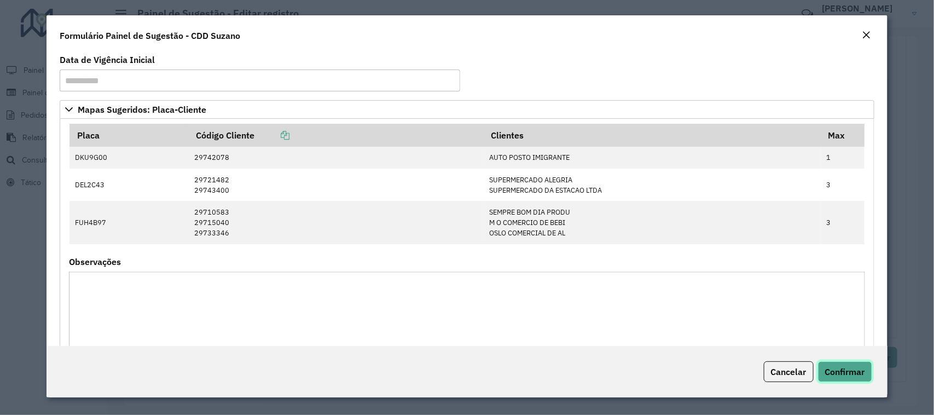
click at [857, 370] on span "Confirmar" at bounding box center [845, 371] width 40 height 11
